Goal: Task Accomplishment & Management: Complete application form

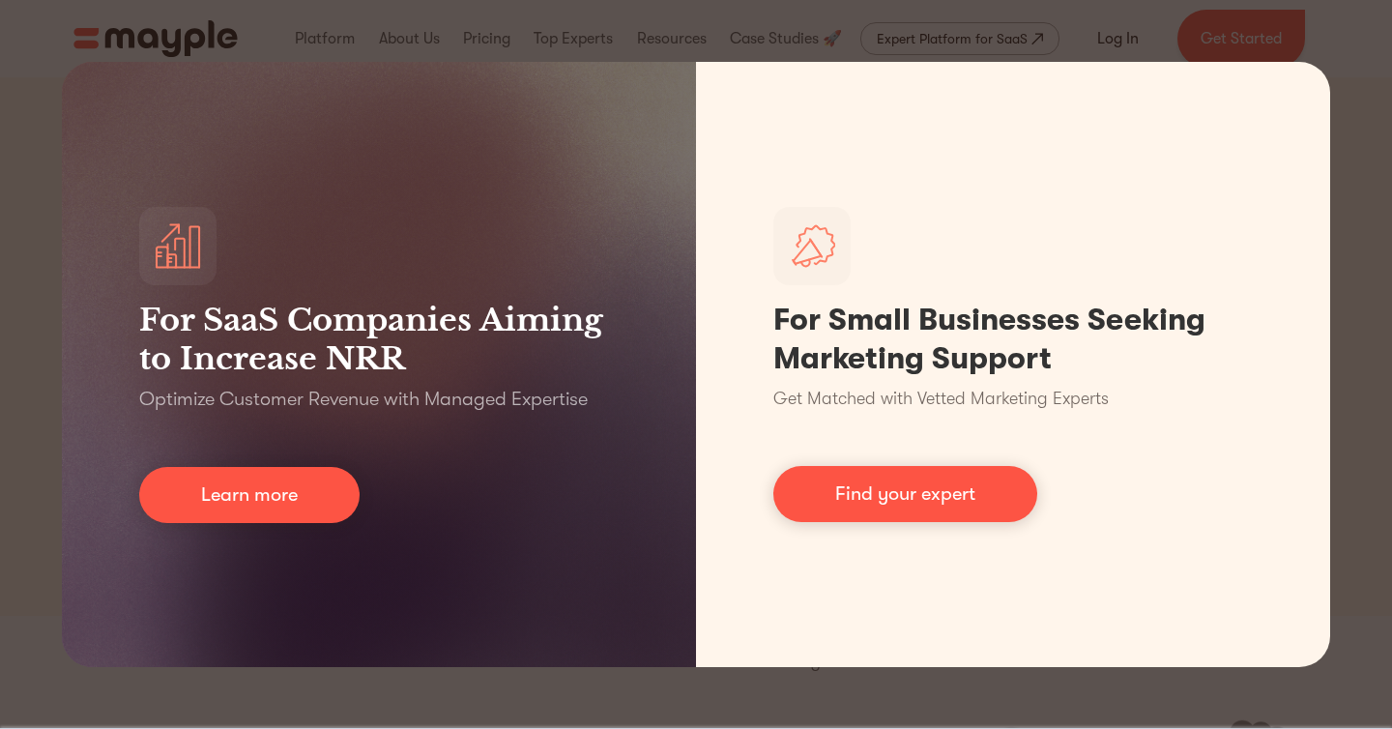
click at [1350, 329] on div "For SaaS Companies Aiming to Increase NRR Optimize Customer Revenue with Manage…" at bounding box center [696, 364] width 1392 height 729
click at [1369, 321] on div "For SaaS Companies Aiming to Increase NRR Optimize Customer Revenue with Manage…" at bounding box center [696, 364] width 1392 height 729
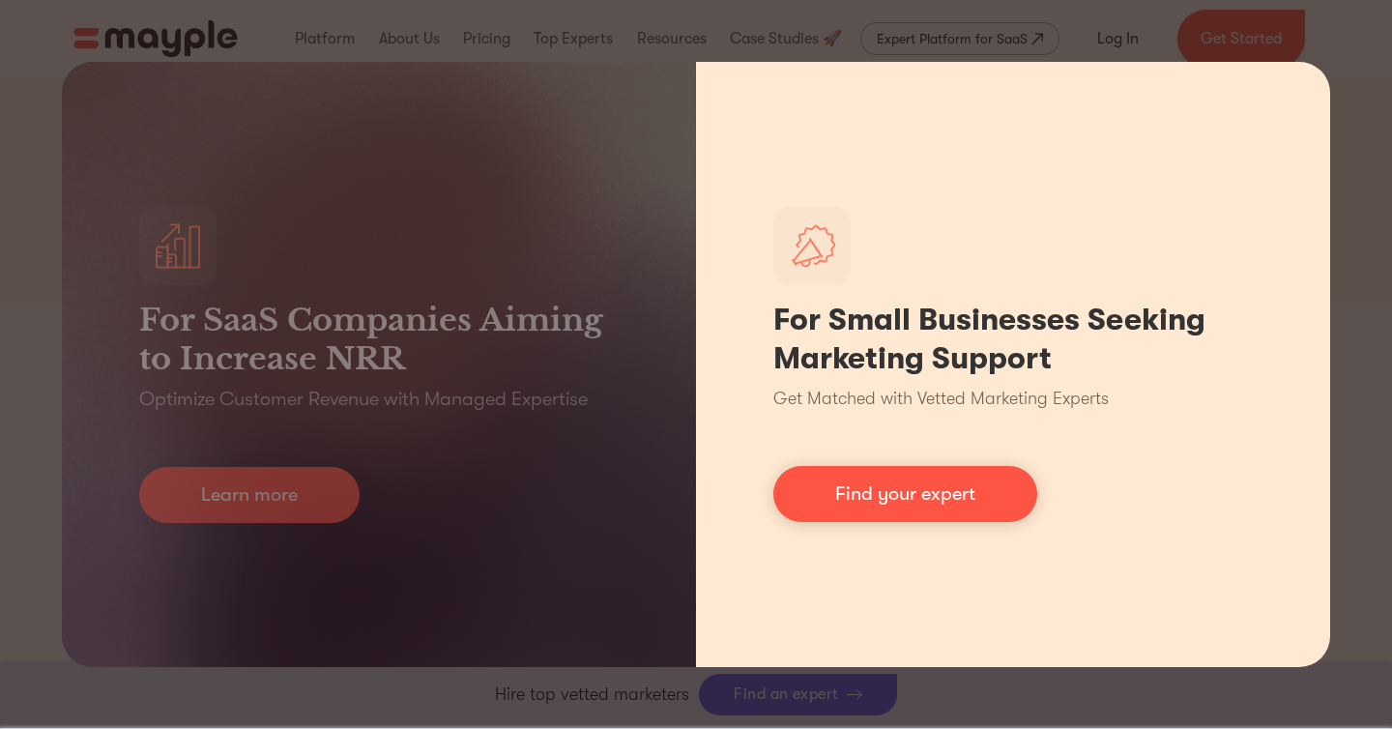
click at [1305, 87] on div "For Small Businesses Seeking Marketing Support Get Matched with Vetted Marketin…" at bounding box center [1013, 364] width 634 height 605
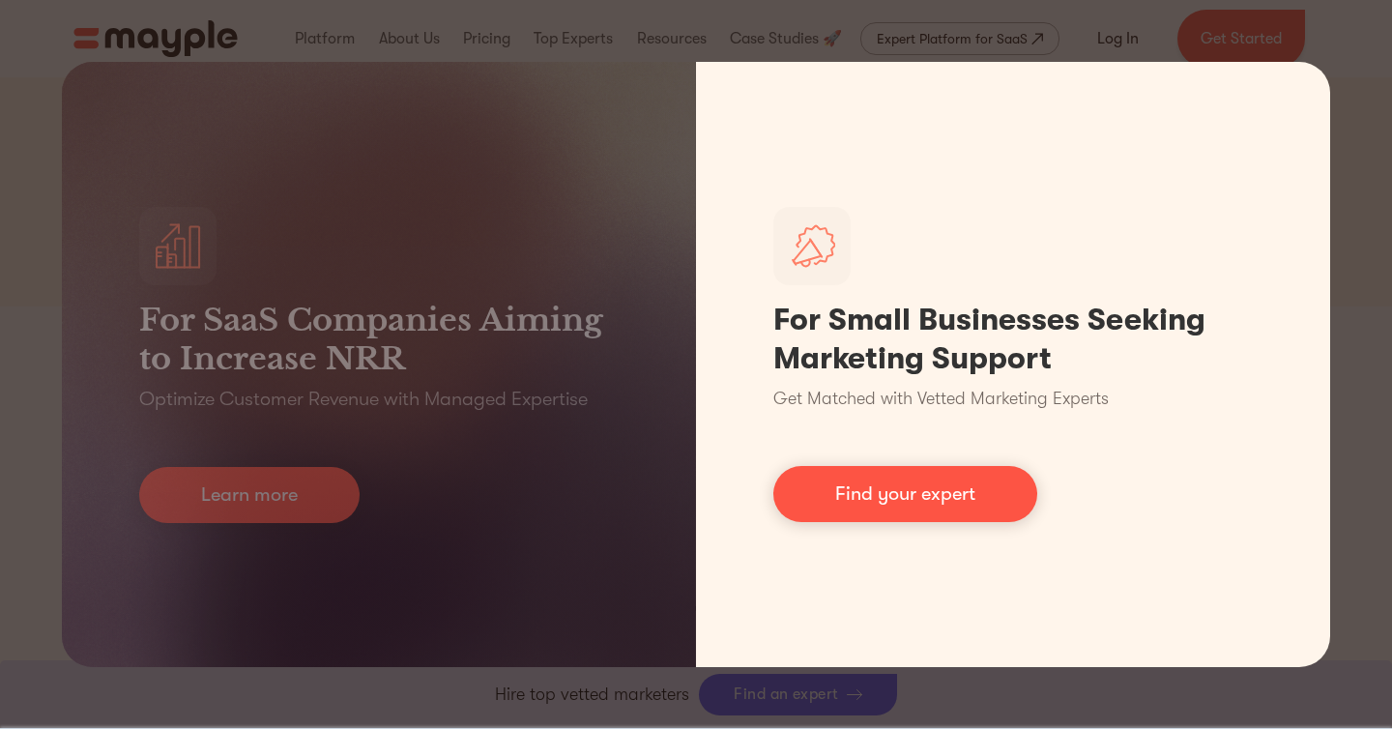
click at [918, 489] on link "Find your expert" at bounding box center [906, 494] width 264 height 56
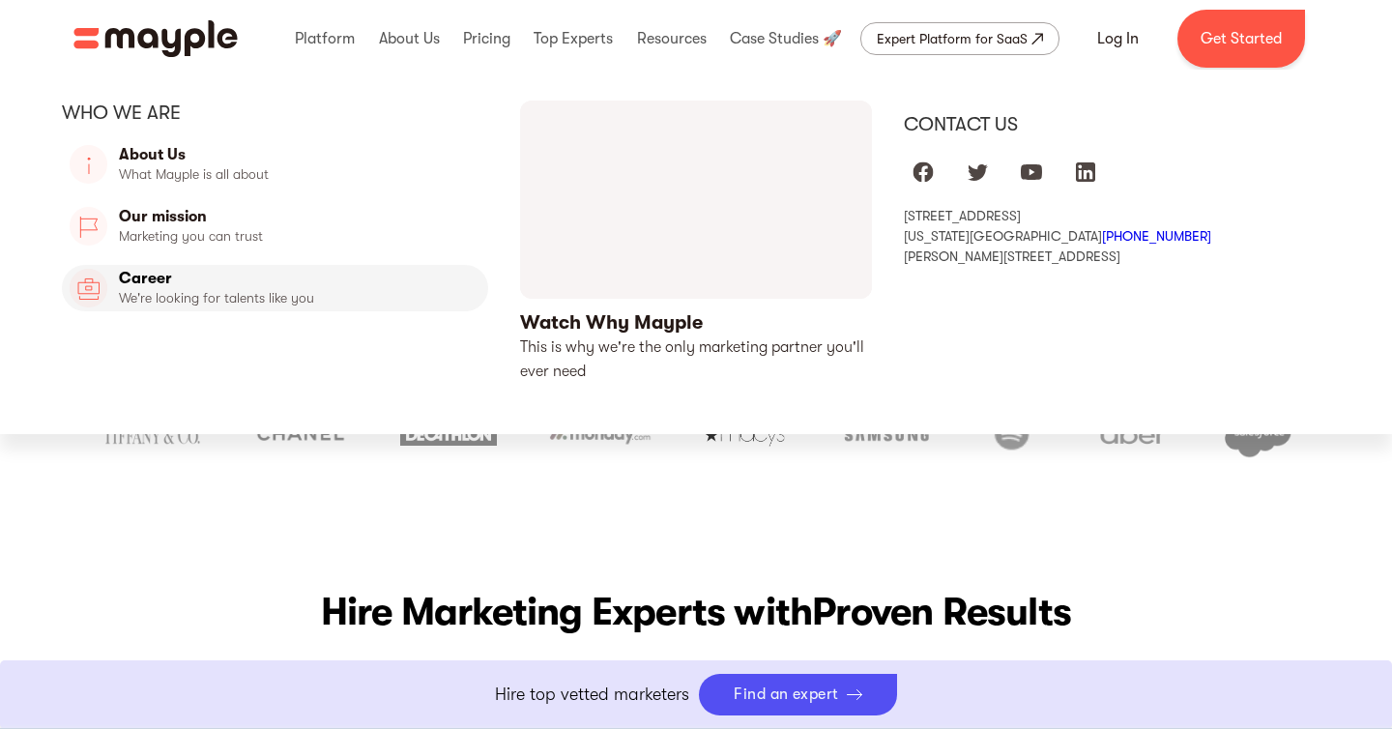
click at [227, 289] on link "Career" at bounding box center [275, 288] width 426 height 46
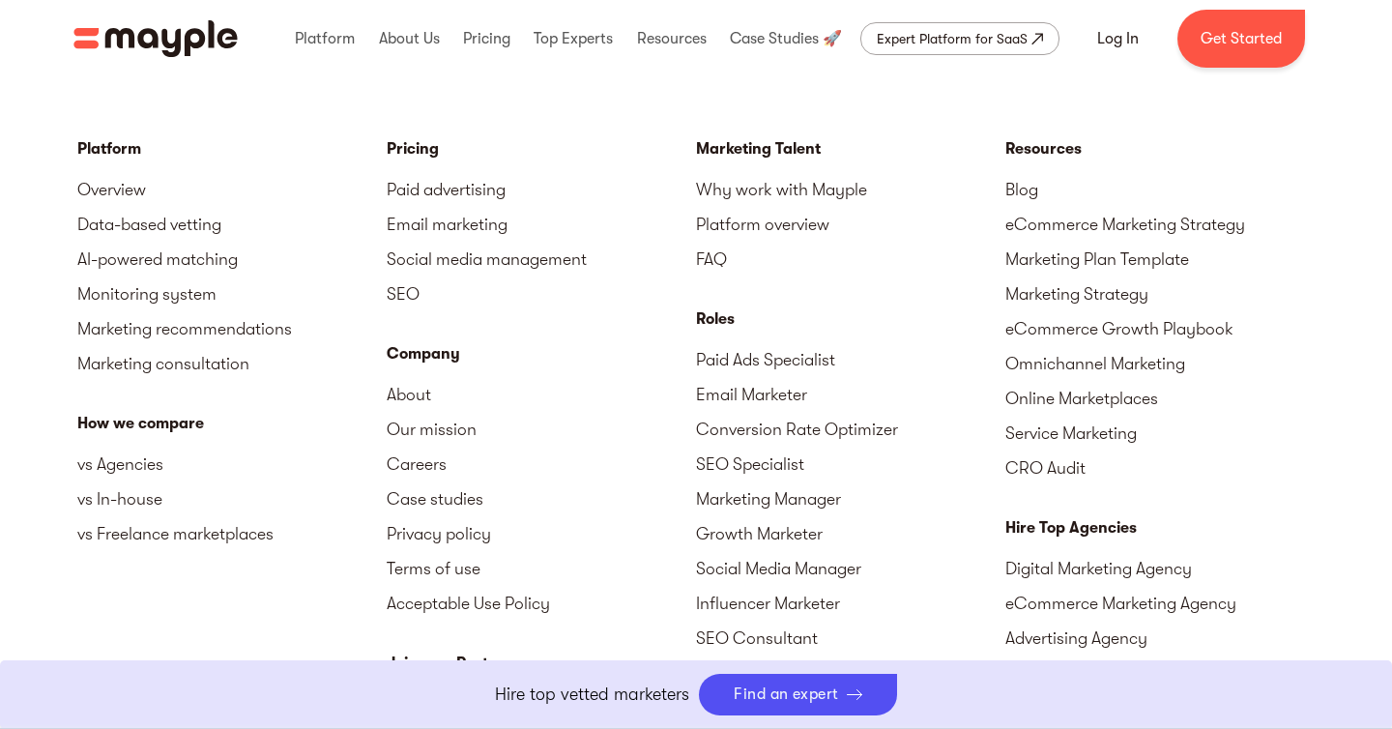
scroll to position [4765, 0]
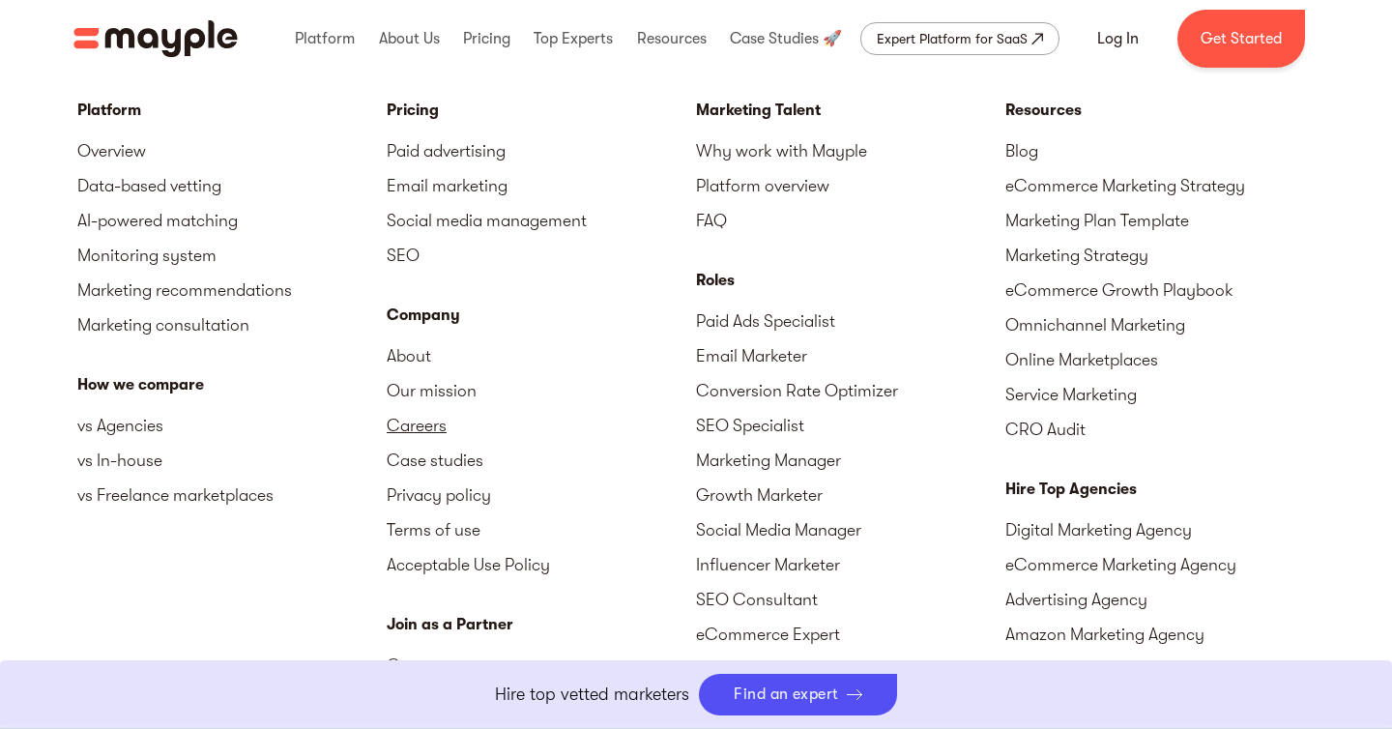
click at [417, 443] on link "Careers" at bounding box center [541, 425] width 309 height 35
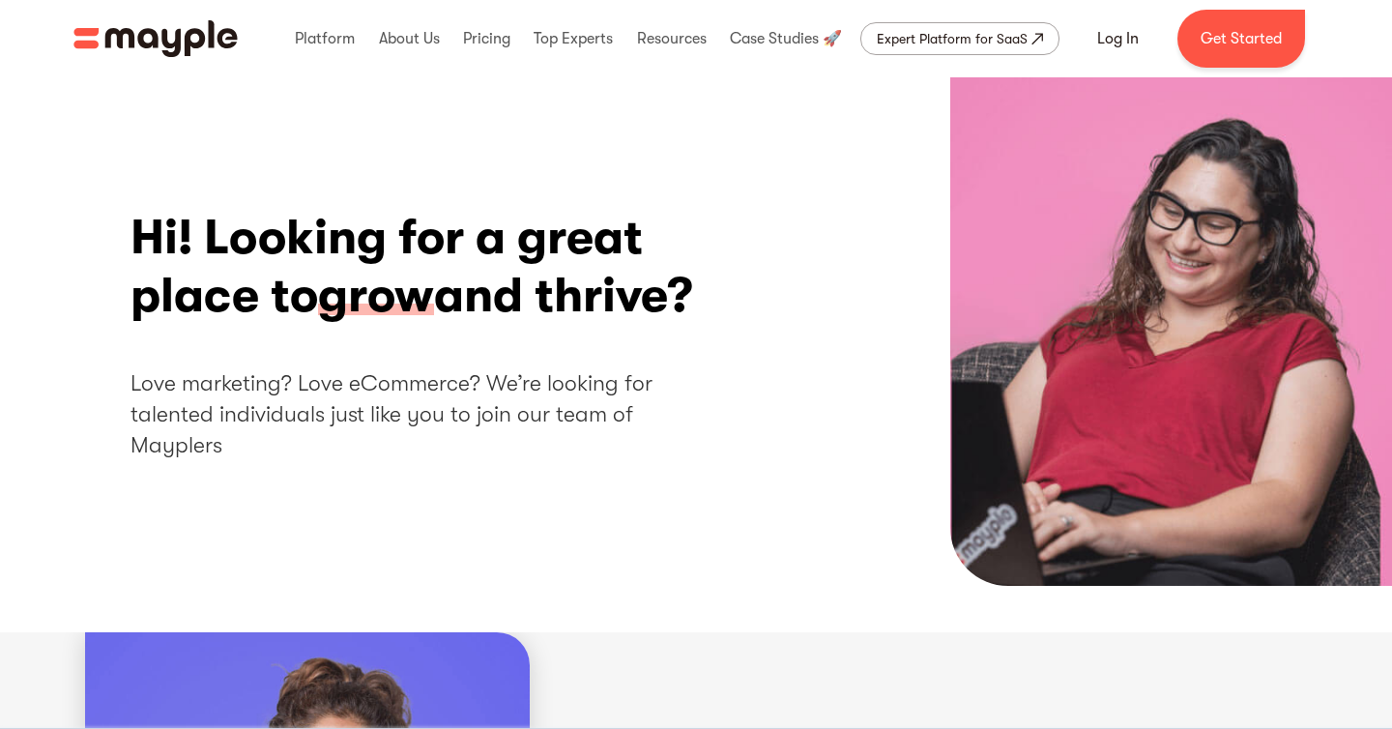
click at [377, 308] on span "grow" at bounding box center [376, 297] width 116 height 60
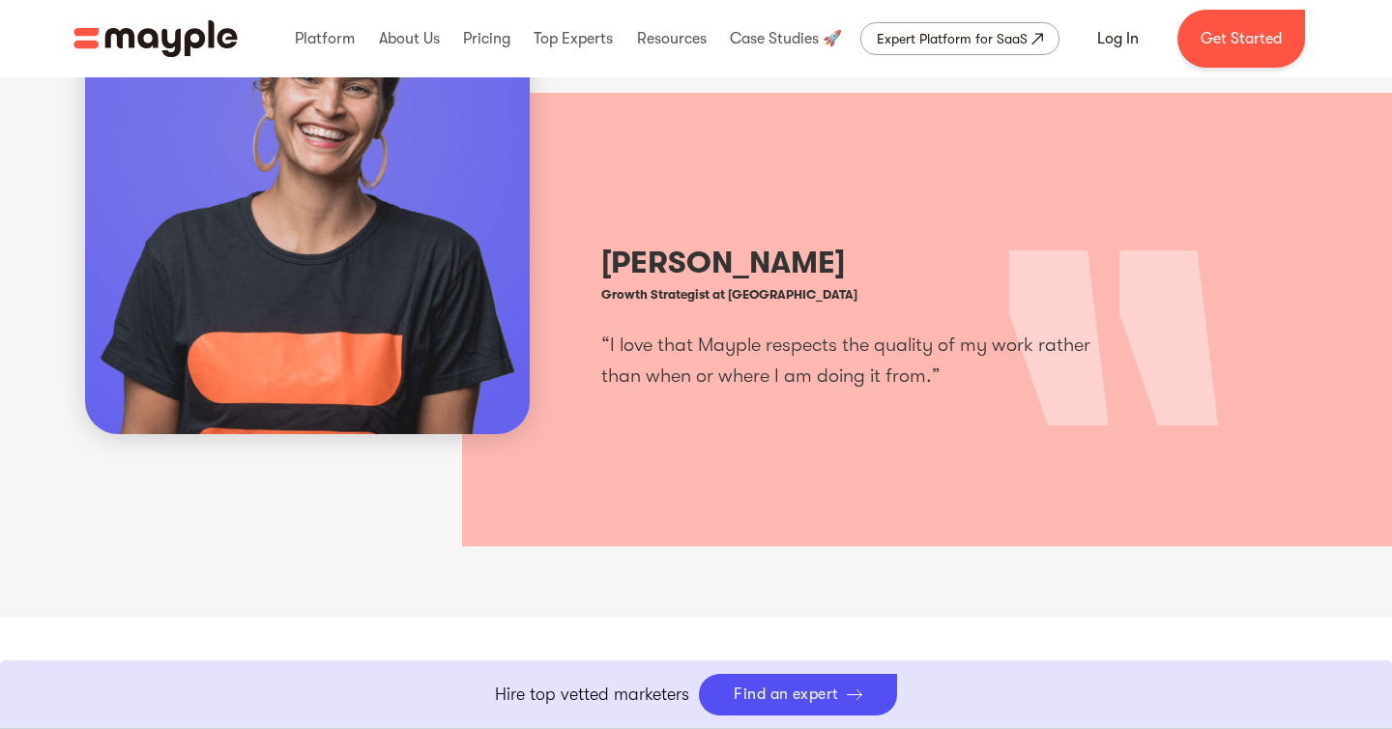
scroll to position [696, 0]
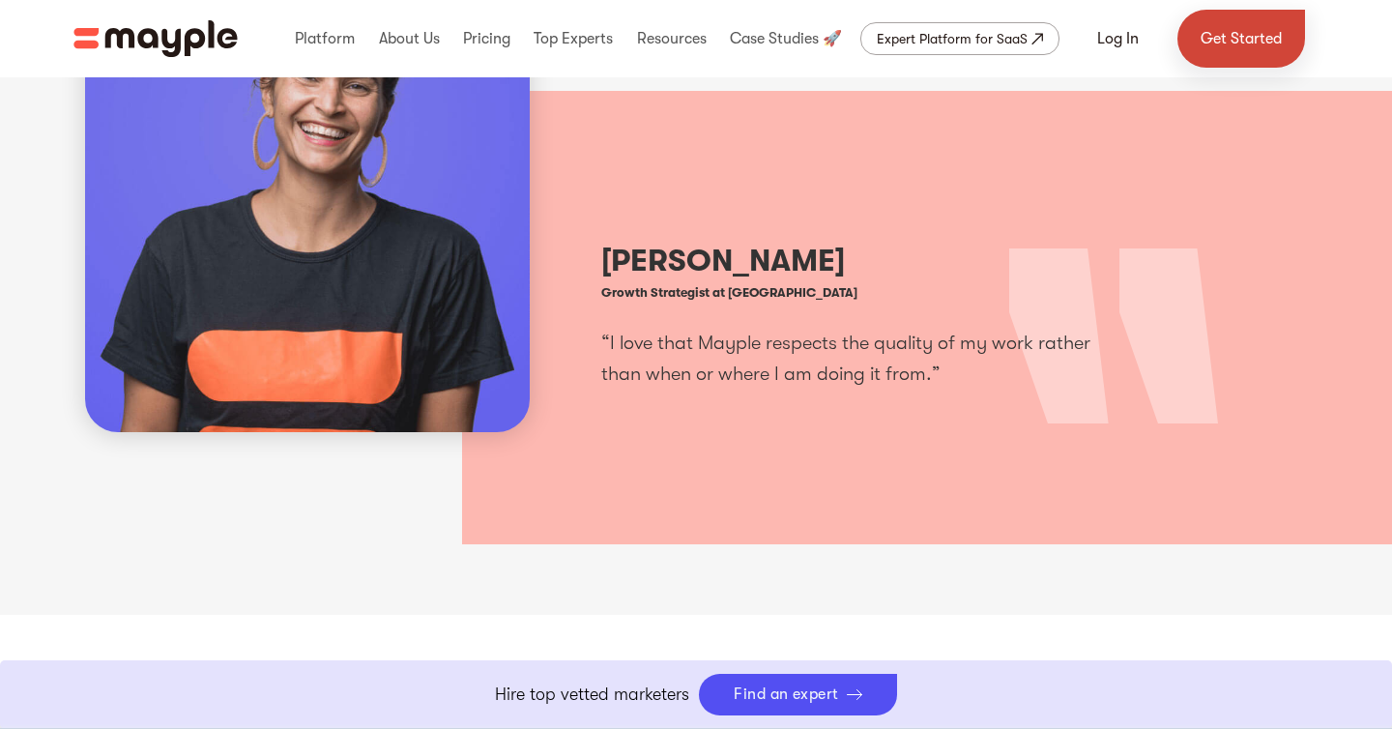
click at [1233, 17] on link "Get Started" at bounding box center [1242, 39] width 128 height 58
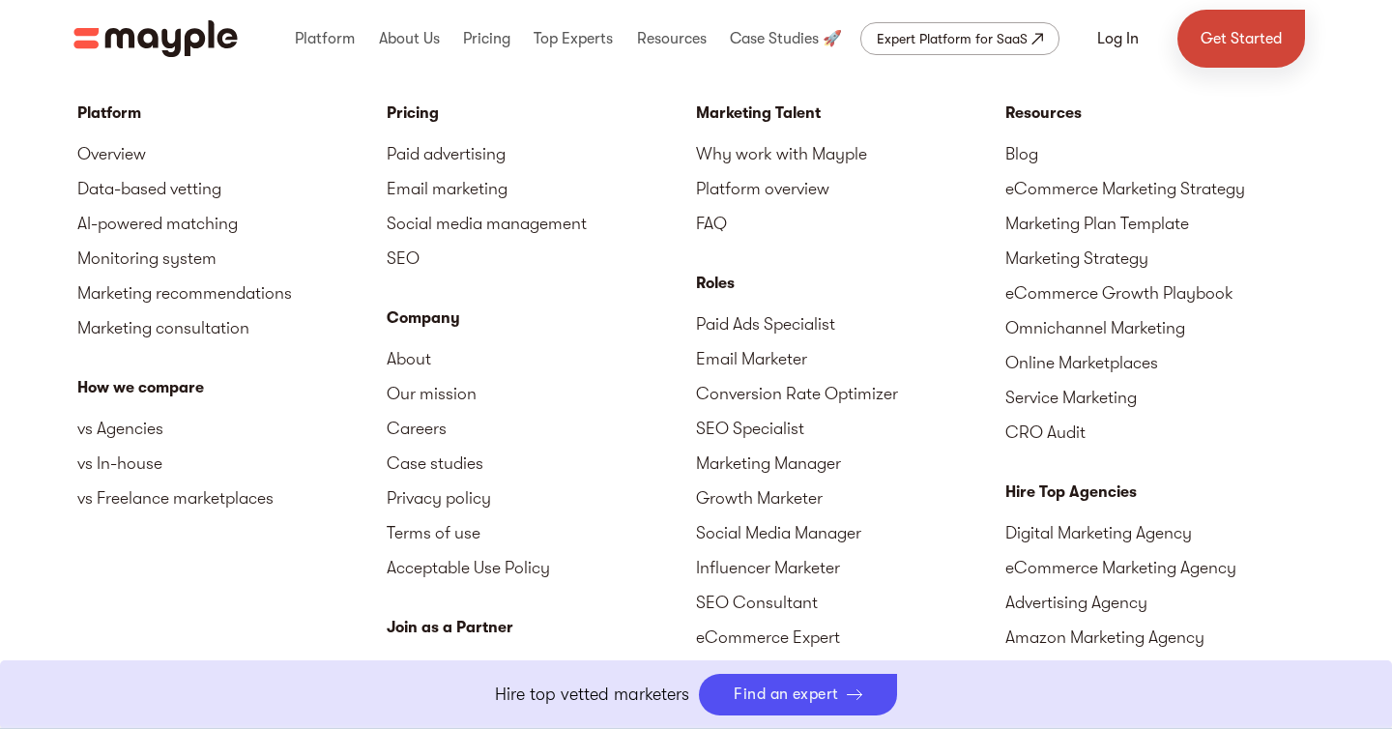
scroll to position [4796, 0]
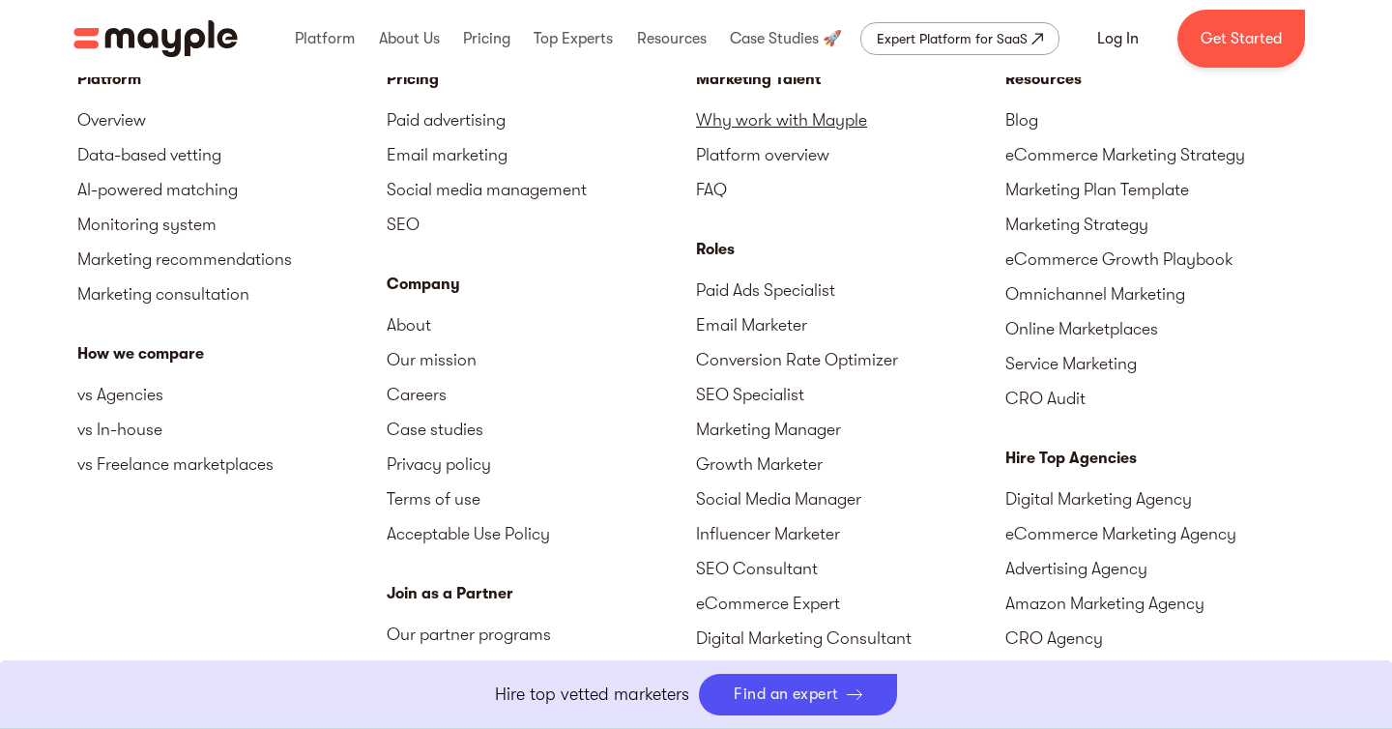
click at [804, 137] on link "Why work with Mayple" at bounding box center [850, 119] width 309 height 35
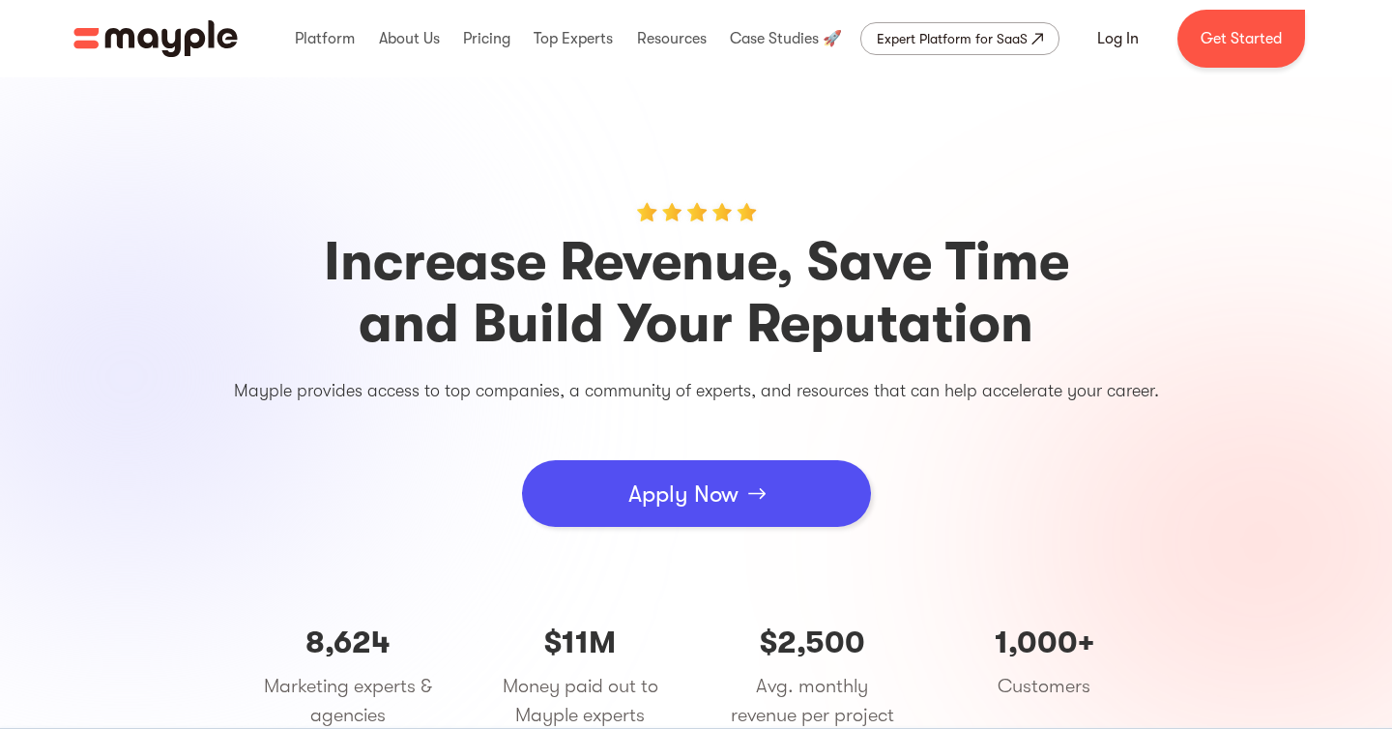
scroll to position [39, 0]
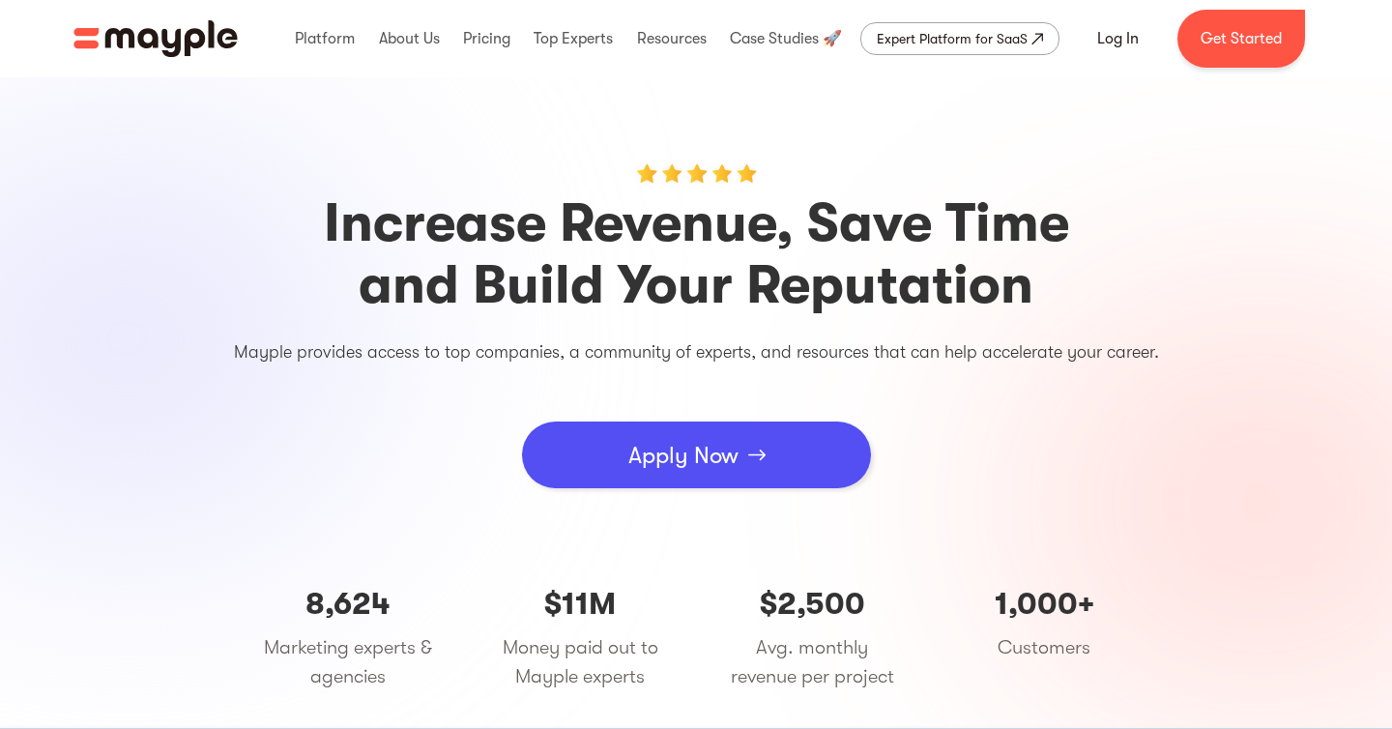
click at [708, 453] on div "Apply Now" at bounding box center [684, 455] width 110 height 58
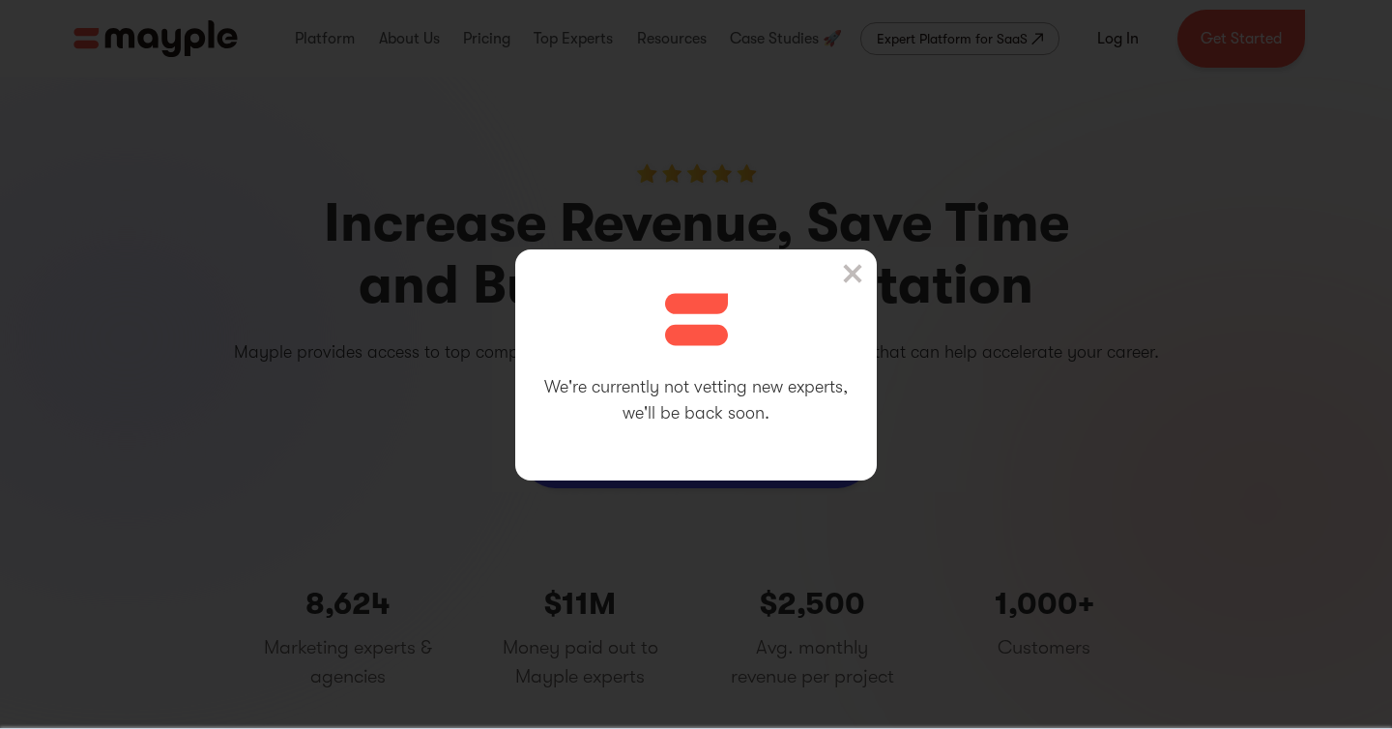
click at [708, 453] on div "We're currently not vetting new experts, we'll be back soon." at bounding box center [696, 364] width 362 height 231
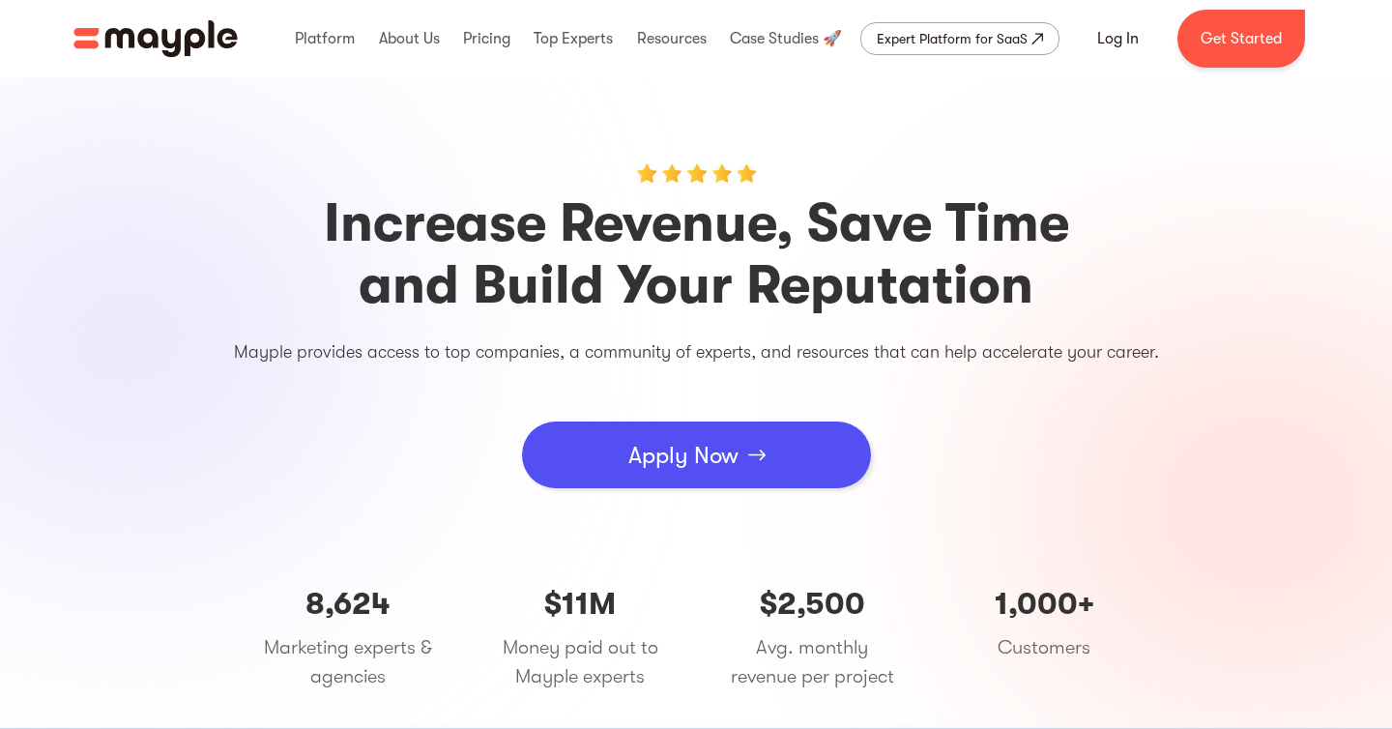
click at [764, 438] on link "Apply Now" at bounding box center [696, 455] width 349 height 67
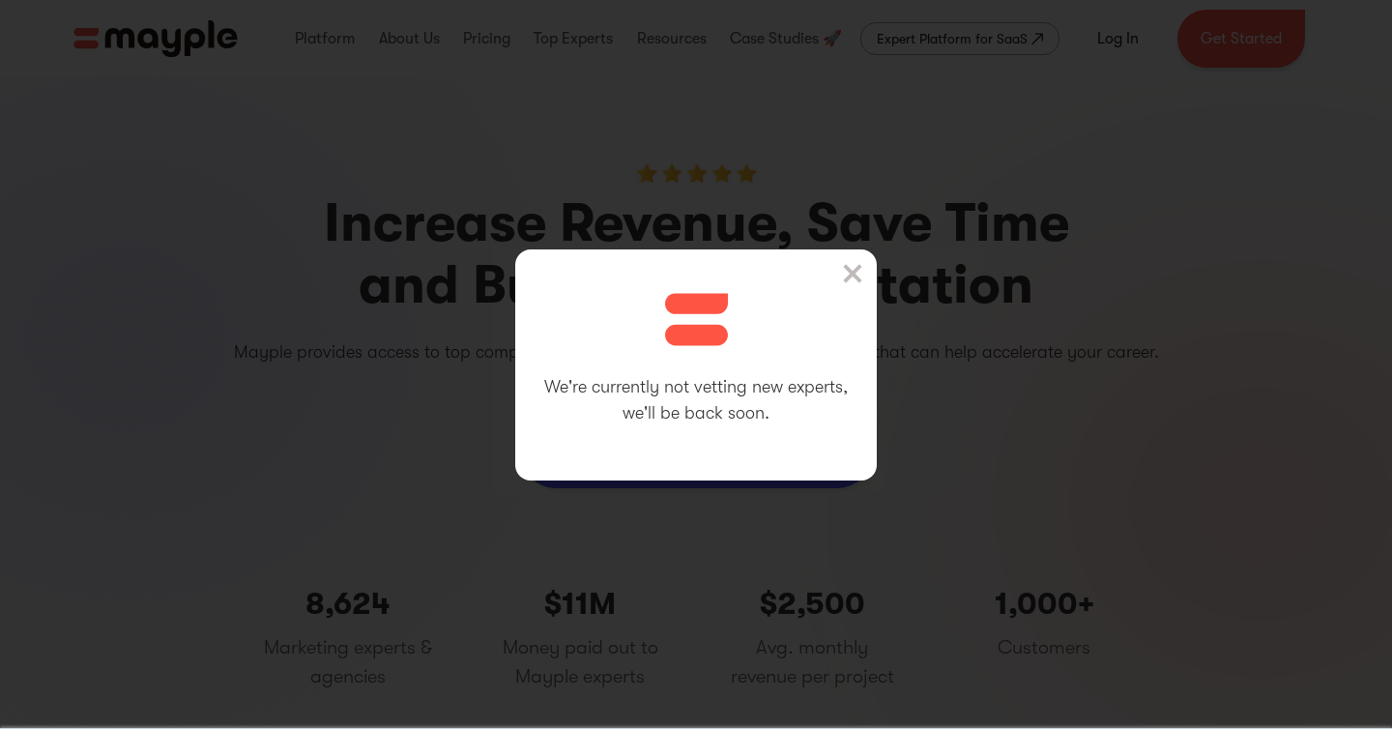
click at [851, 268] on img at bounding box center [852, 273] width 19 height 19
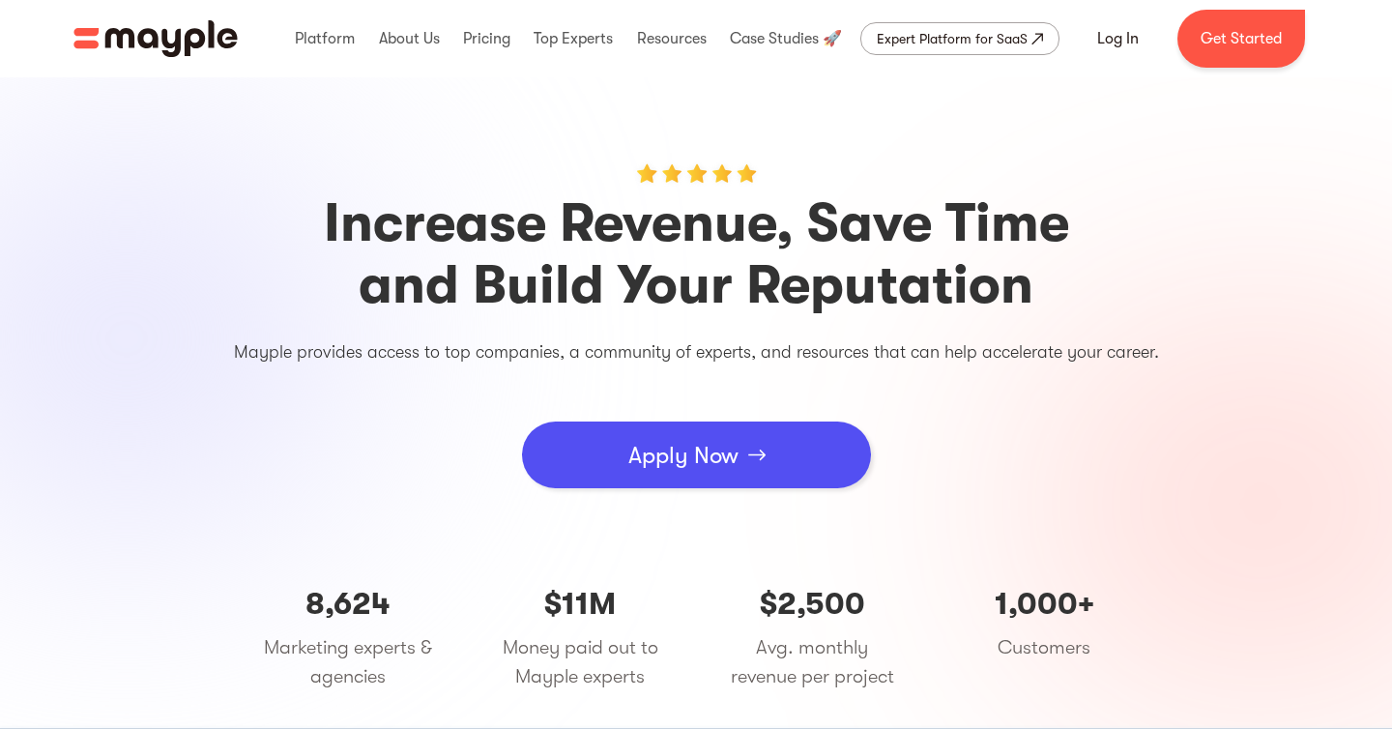
click at [650, 453] on div "Apply Now" at bounding box center [684, 455] width 110 height 58
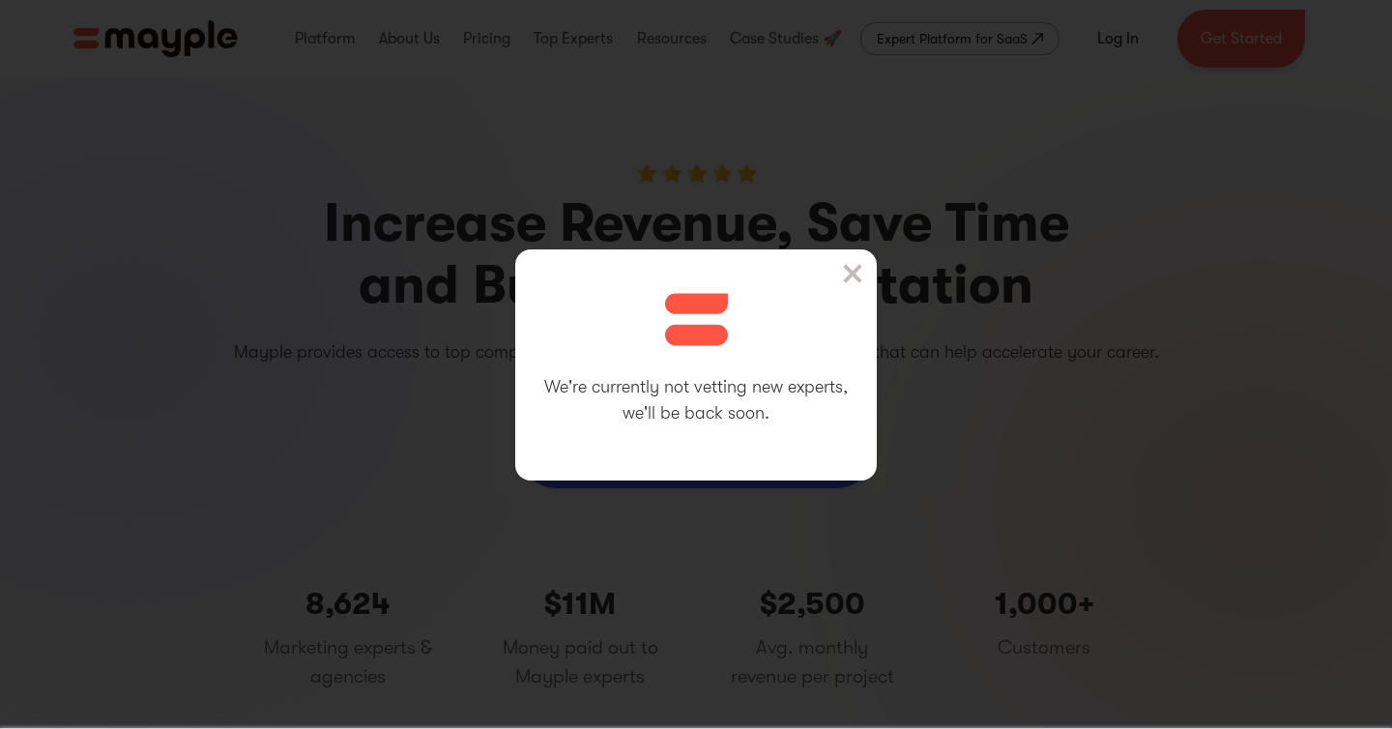
click at [845, 276] on img at bounding box center [852, 273] width 19 height 19
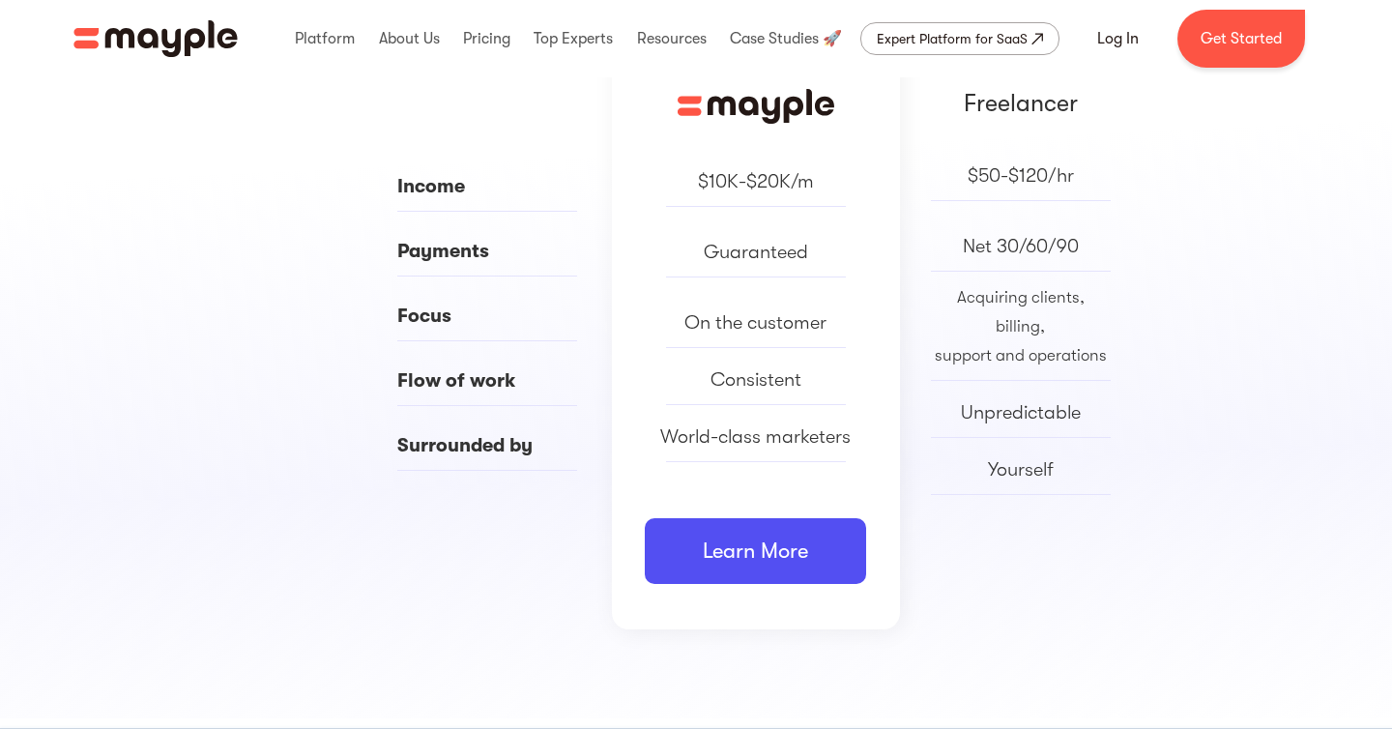
scroll to position [1006, 0]
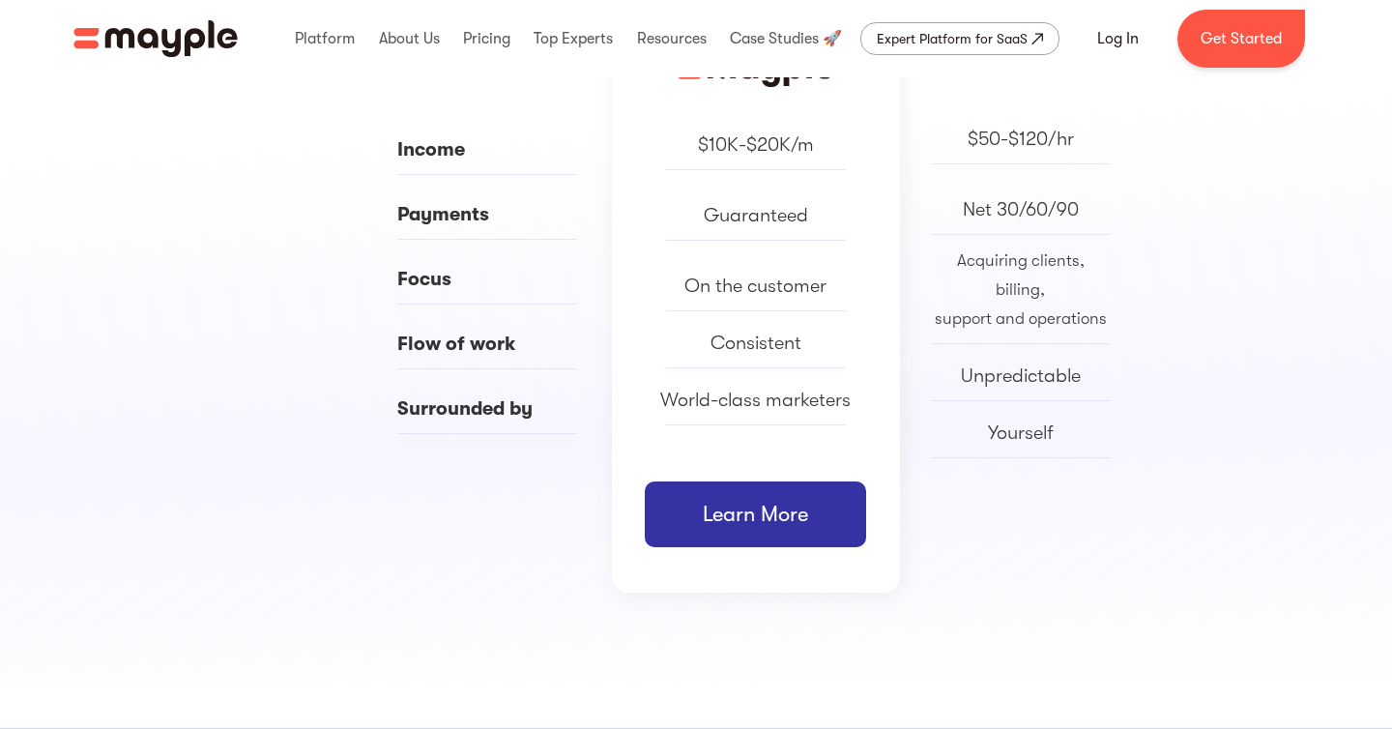
click at [766, 533] on link "Learn More" at bounding box center [755, 515] width 221 height 66
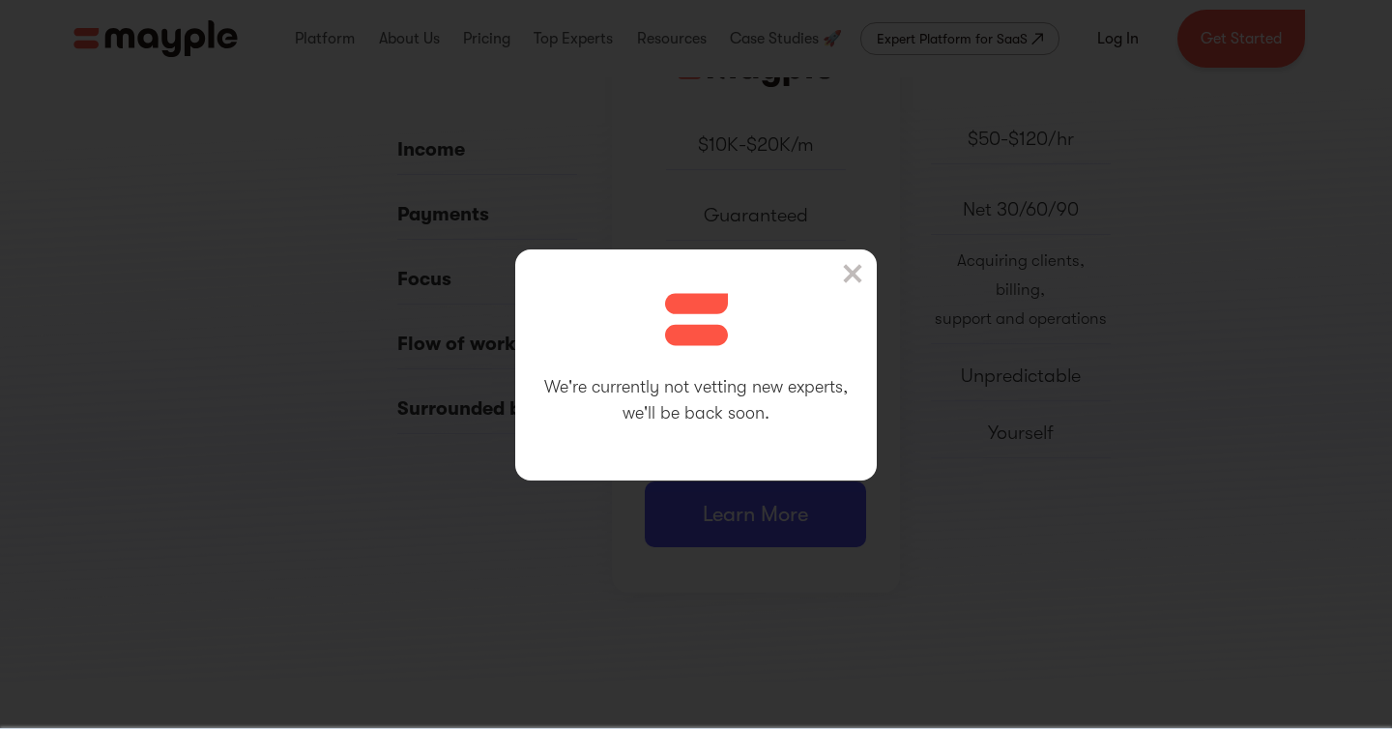
click at [850, 272] on img at bounding box center [852, 273] width 19 height 19
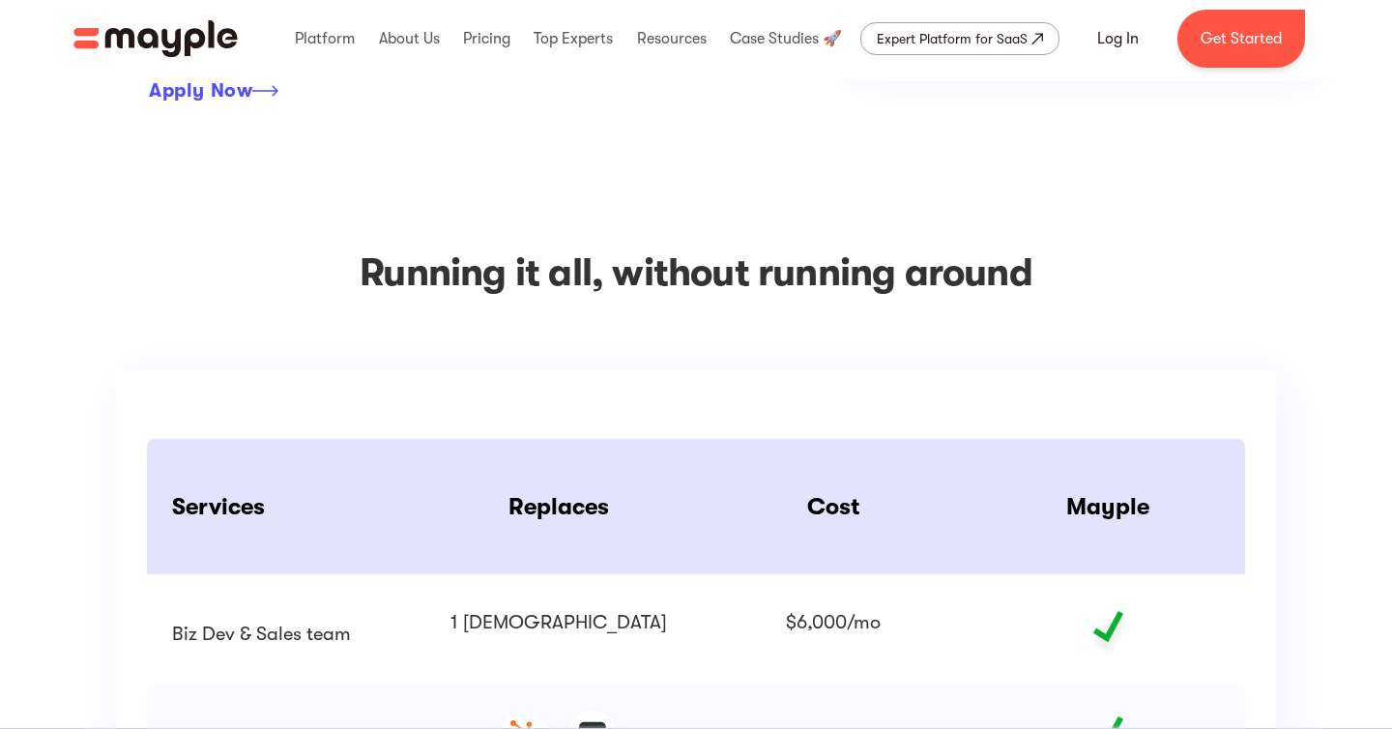
scroll to position [2901, 0]
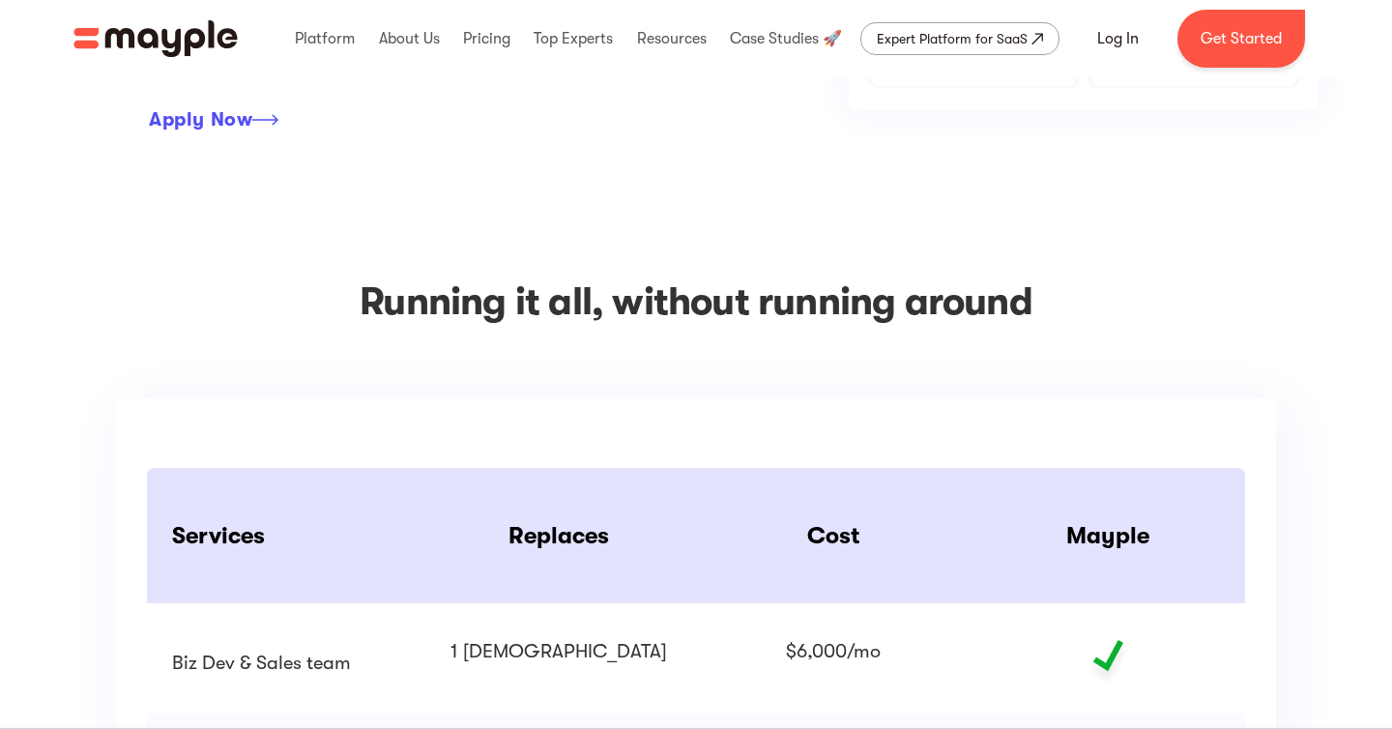
click at [205, 119] on div "Apply Now" at bounding box center [200, 119] width 103 height 23
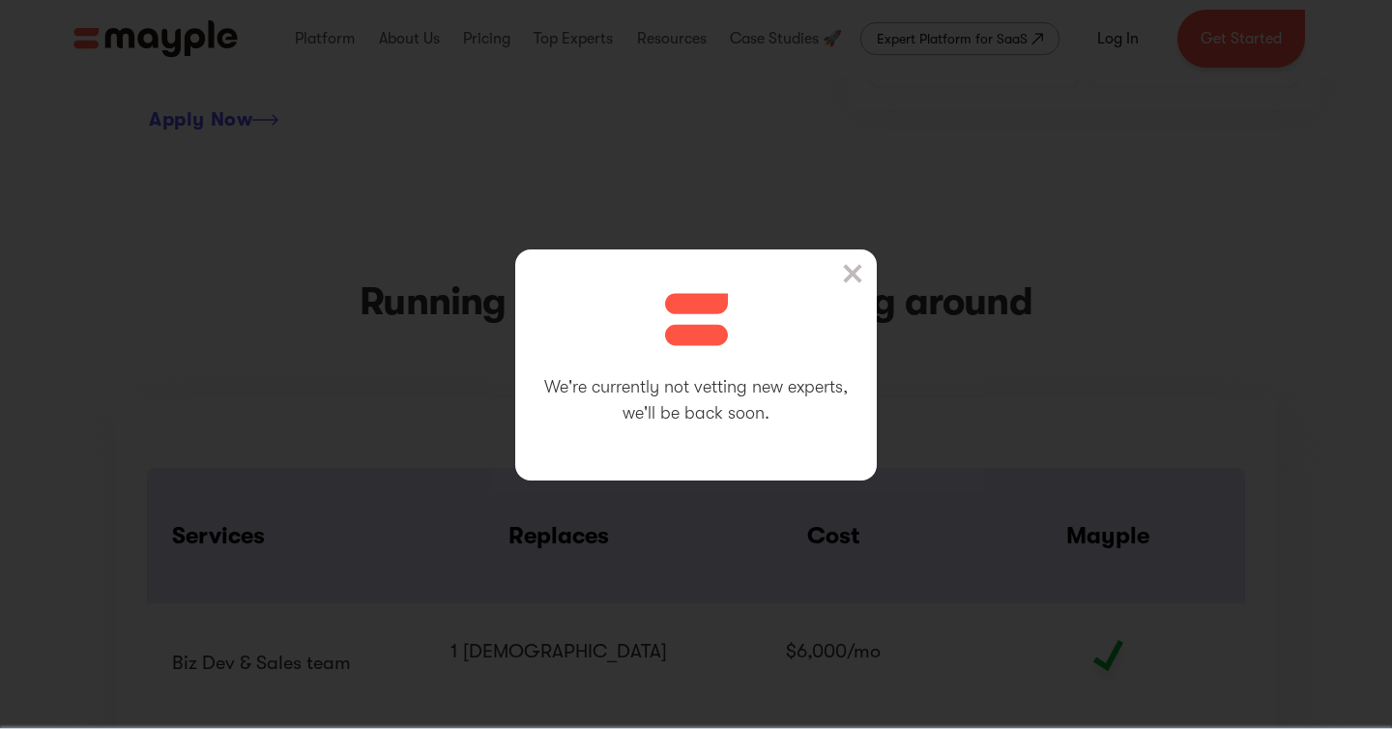
click at [243, 208] on div "We're currently not vetting new experts, we'll be back soon." at bounding box center [696, 364] width 1392 height 729
